Goal: Check status: Check status

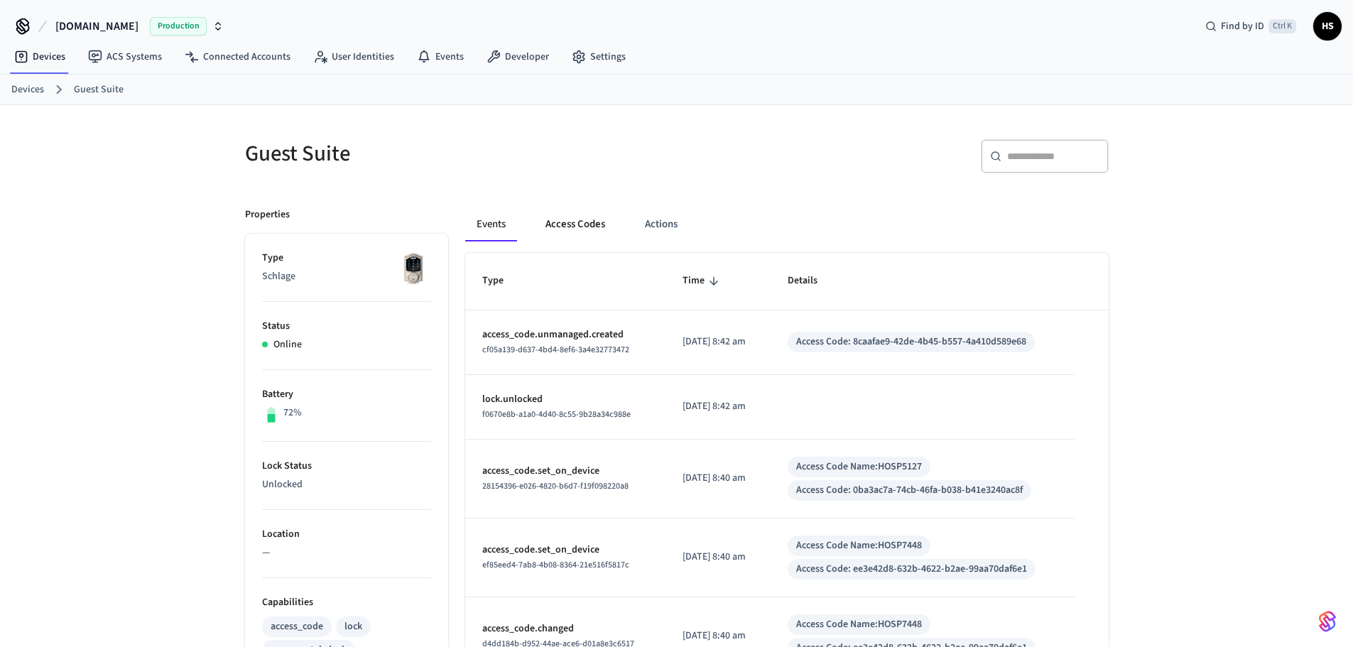
click at [603, 219] on button "Access Codes" at bounding box center [575, 224] width 82 height 34
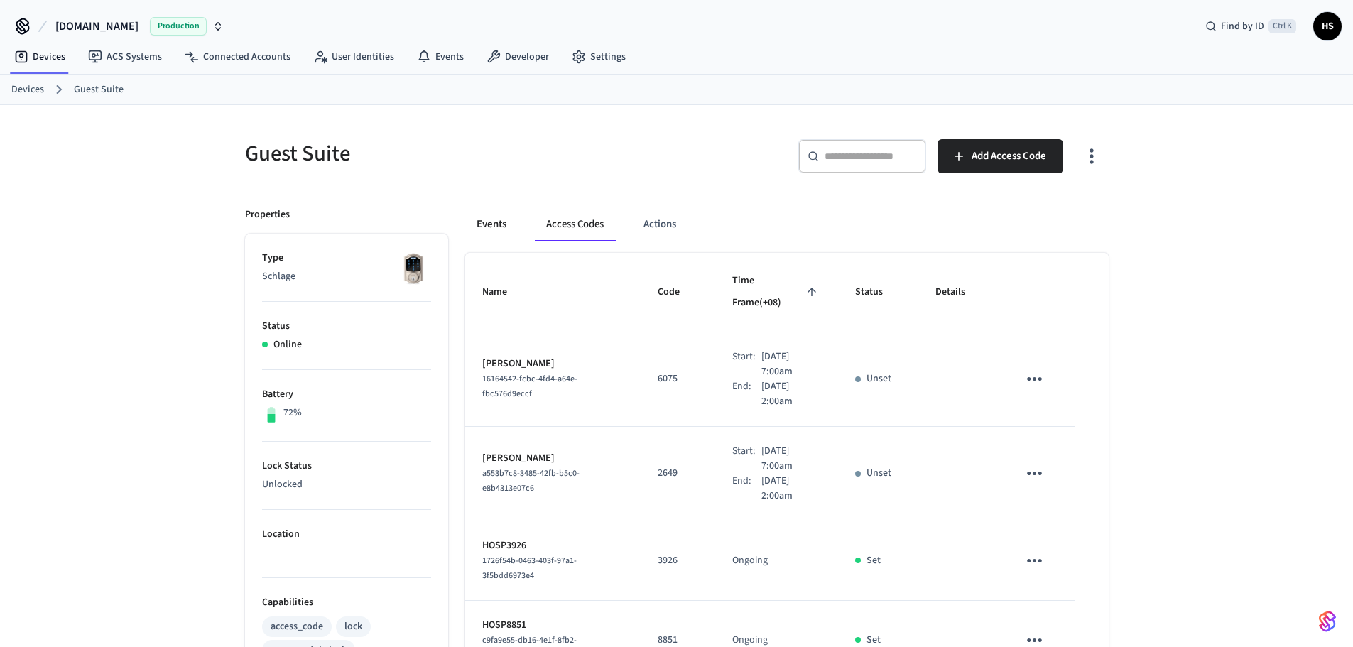
click at [506, 227] on button "Events" at bounding box center [491, 224] width 53 height 34
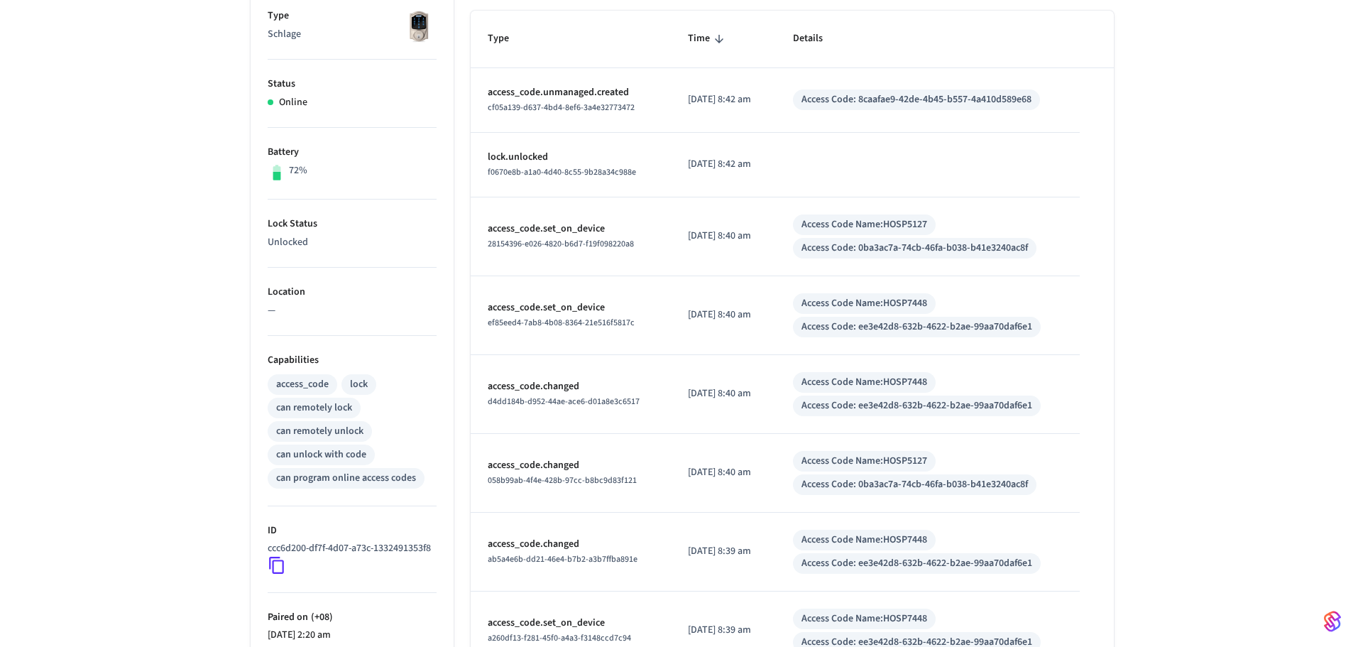
scroll to position [492, 0]
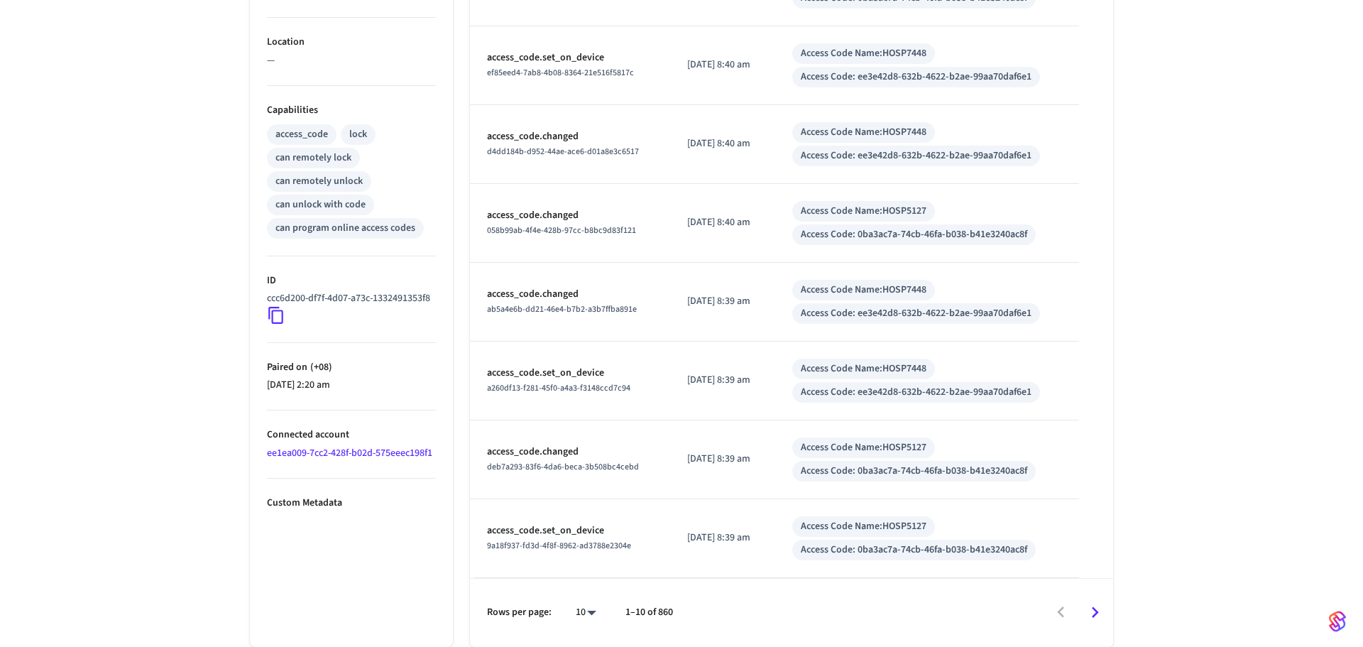
click at [587, 611] on body "[DOMAIN_NAME] Production Find by ID Ctrl K HS Devices ACS Systems Connected Acc…" at bounding box center [681, 77] width 1363 height 1139
click at [587, 610] on li "100" at bounding box center [575, 605] width 38 height 38
type input "***"
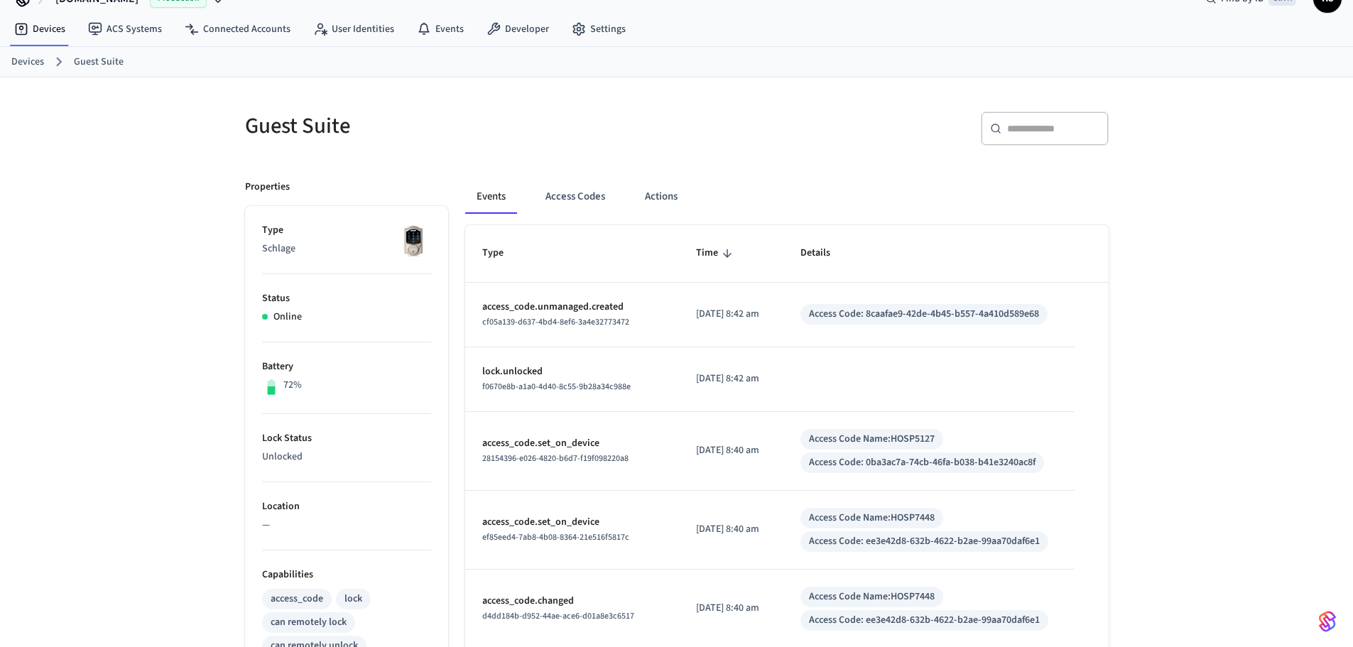
scroll to position [0, 0]
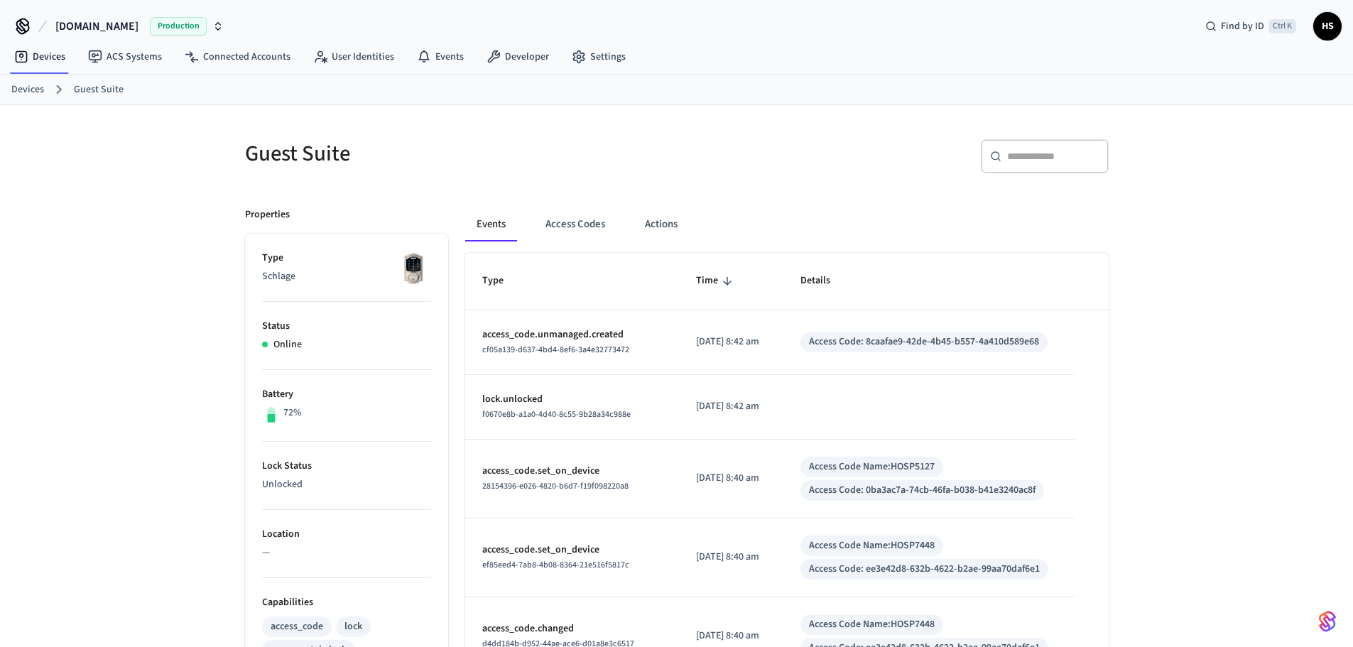
click at [1027, 166] on div "​ ​" at bounding box center [1044, 156] width 128 height 34
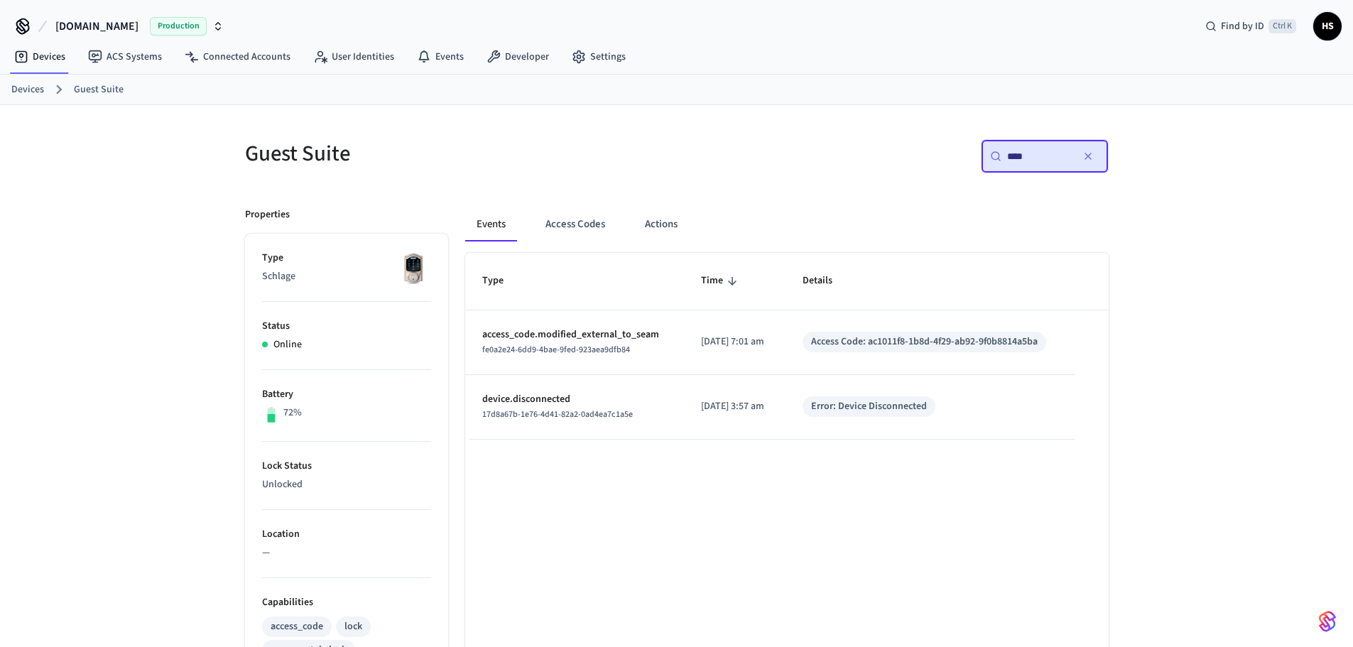
type input "*****"
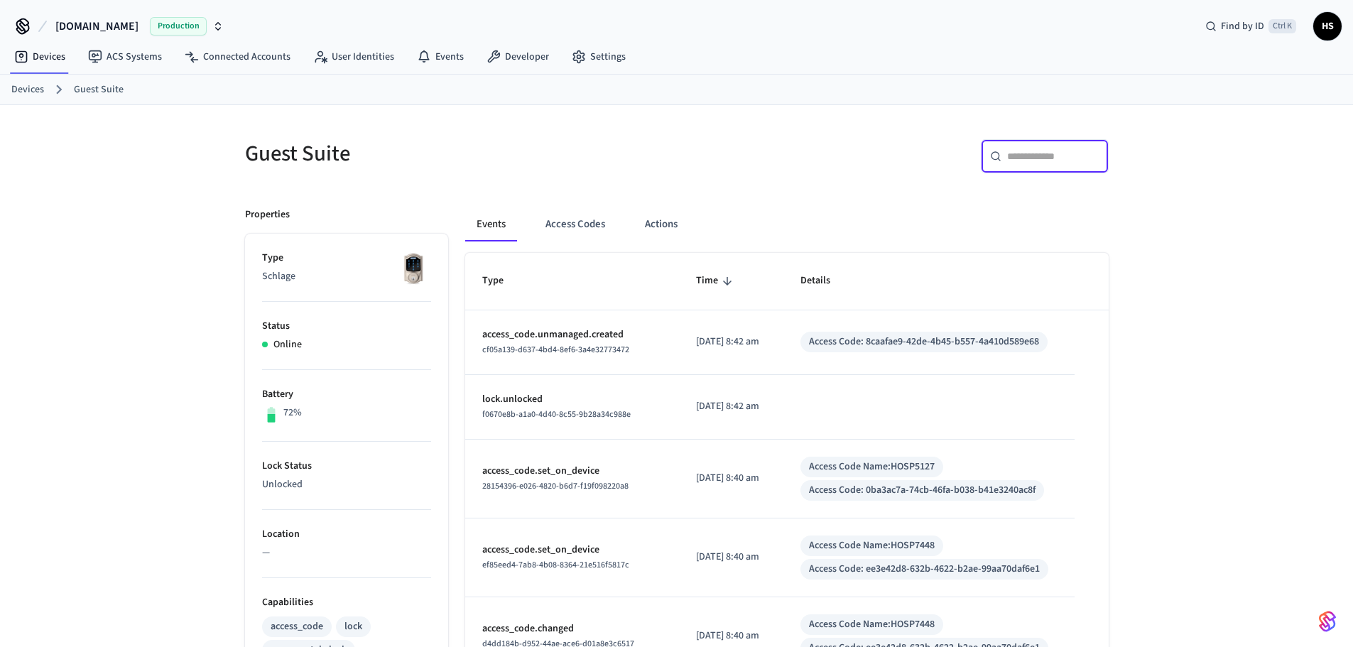
click at [867, 151] on div "​ ​" at bounding box center [896, 161] width 423 height 45
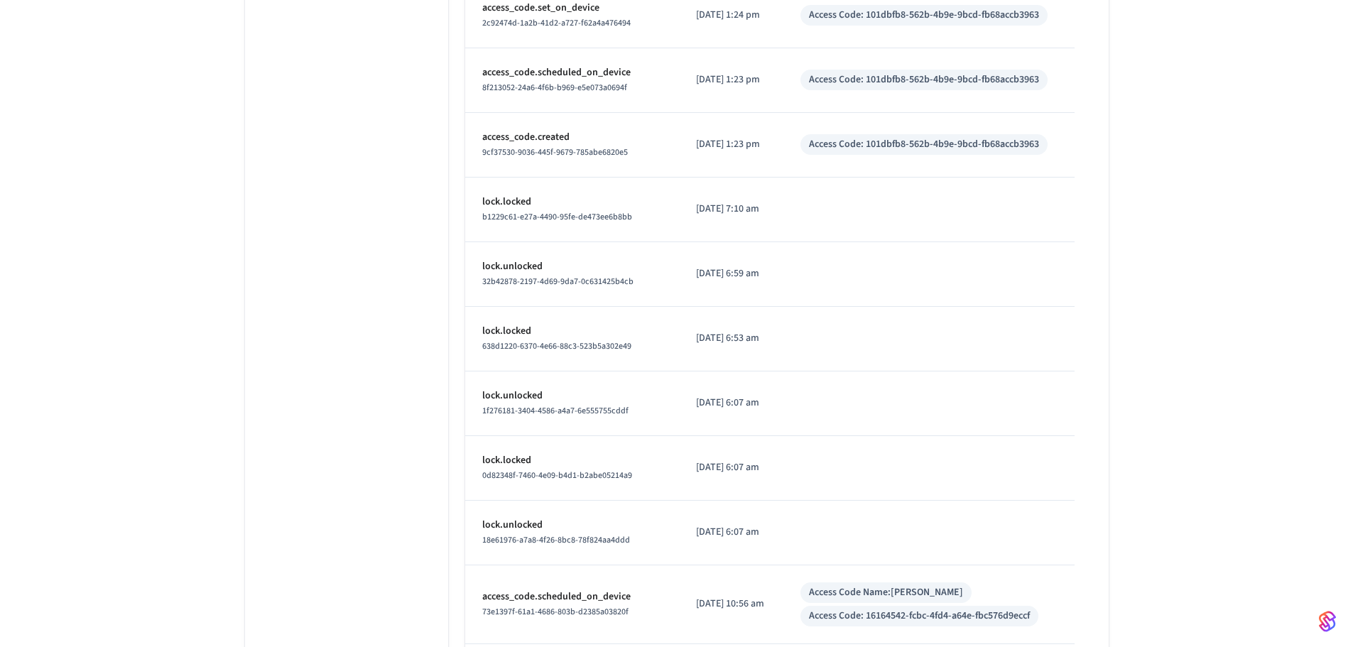
scroll to position [1633, 0]
